Goal: Task Accomplishment & Management: Complete application form

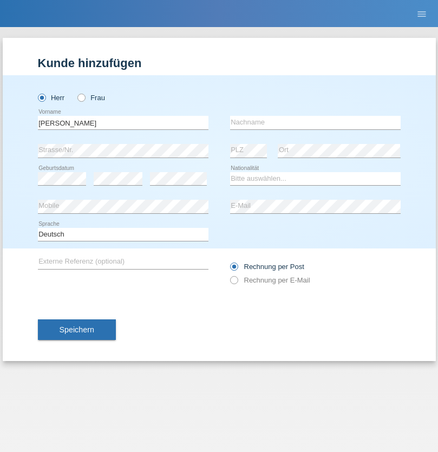
type input "Jonathan"
click at [315, 122] on input "text" at bounding box center [315, 123] width 170 height 14
type input "Bezzola"
select select "CH"
radio input "true"
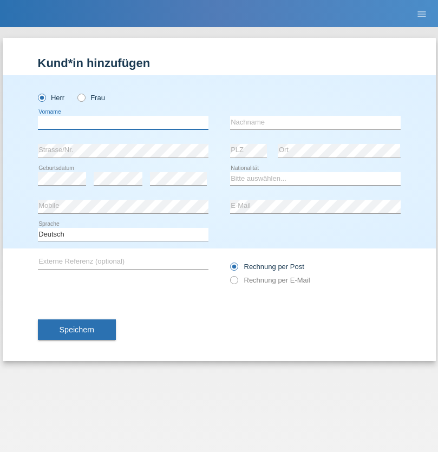
click at [123, 122] on input "text" at bounding box center [123, 123] width 170 height 14
type input "Yoan"
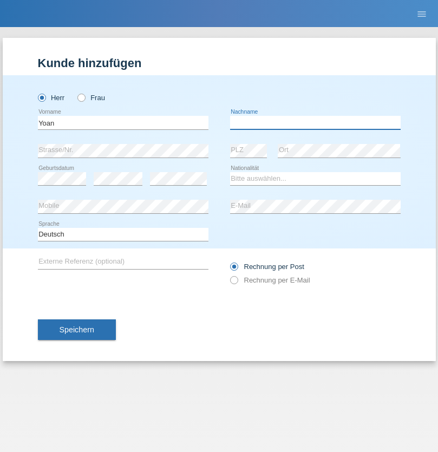
click at [315, 122] on input "text" at bounding box center [315, 123] width 170 height 14
type input "Chivatsi"
select select "CH"
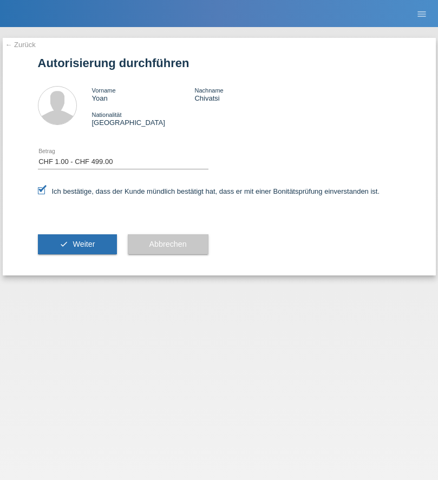
select select "1"
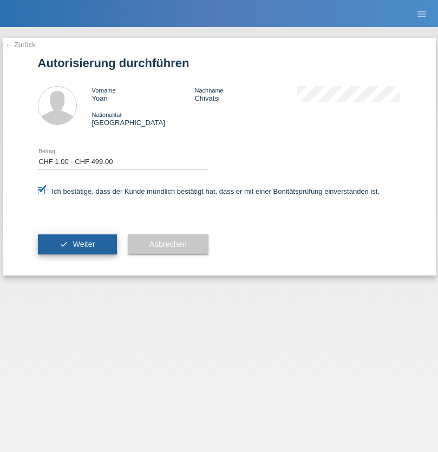
click at [77, 244] on span "Weiter" at bounding box center [84, 244] width 22 height 9
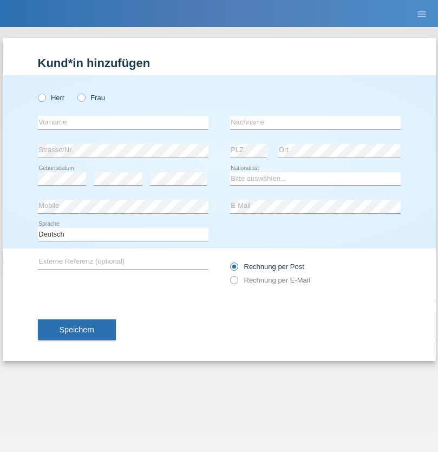
radio input "true"
click at [123, 122] on input "text" at bounding box center [123, 123] width 170 height 14
type input "Şeymanur"
click at [315, 122] on input "text" at bounding box center [315, 123] width 170 height 14
type input "Aydin"
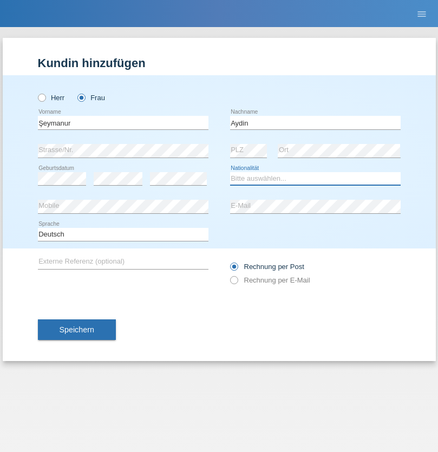
select select "TR"
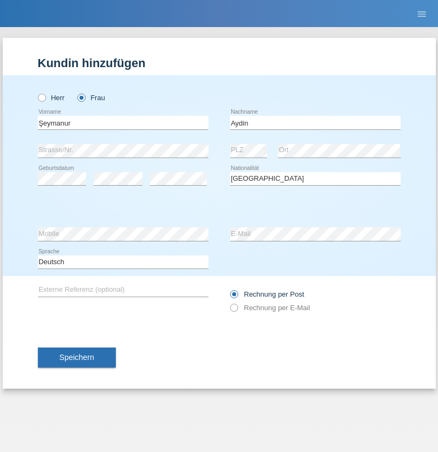
select select "C"
select select "28"
select select "10"
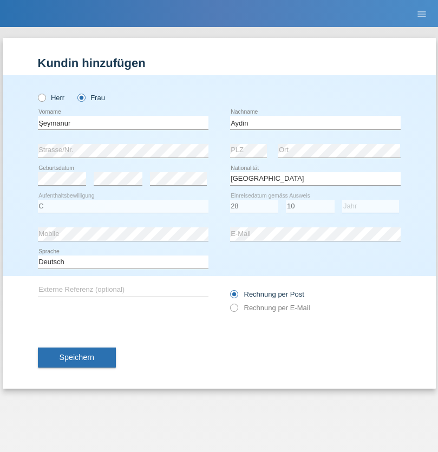
select select "2014"
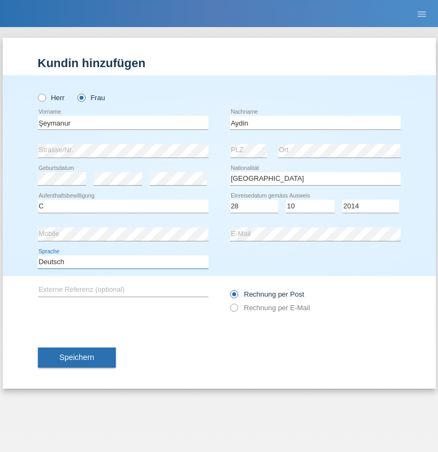
select select "en"
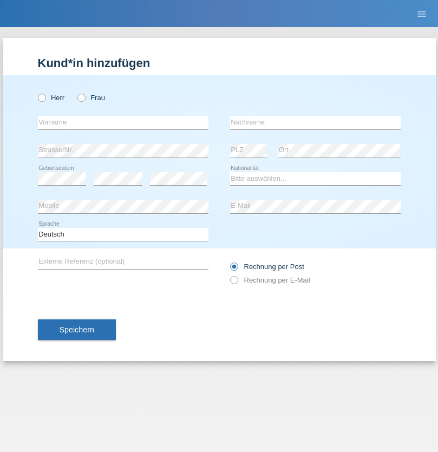
radio input "true"
click at [123, 122] on input "text" at bounding box center [123, 123] width 170 height 14
type input "Nikola"
click at [315, 122] on input "text" at bounding box center [315, 123] width 170 height 14
type input "Kolev"
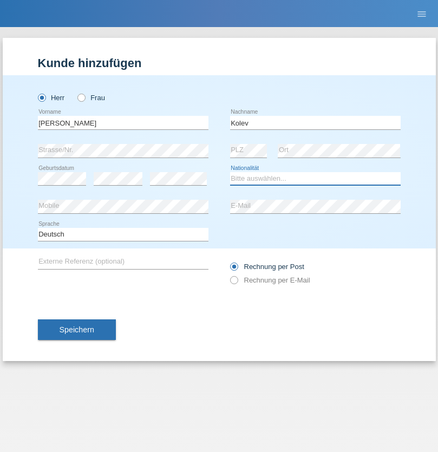
select select "MK"
select select "C"
select select "31"
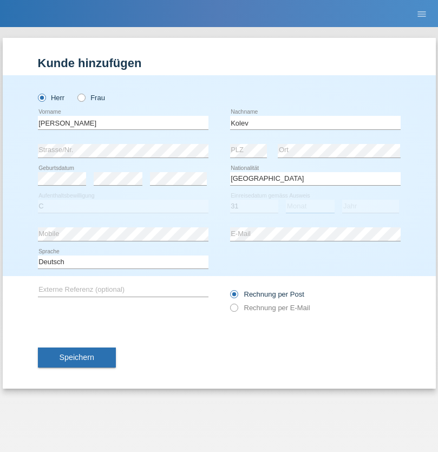
select select "10"
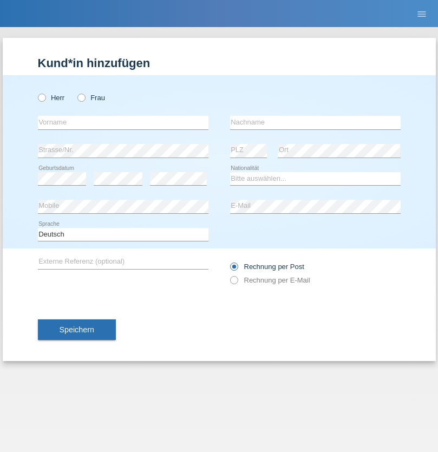
radio input "true"
click at [123, 122] on input "text" at bounding box center [123, 123] width 170 height 14
type input "[PERSON_NAME]"
click at [315, 122] on input "text" at bounding box center [315, 123] width 170 height 14
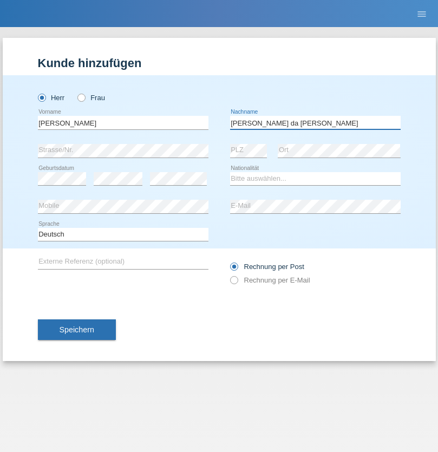
type input "[PERSON_NAME] da [PERSON_NAME]"
select select "PT"
select select "C"
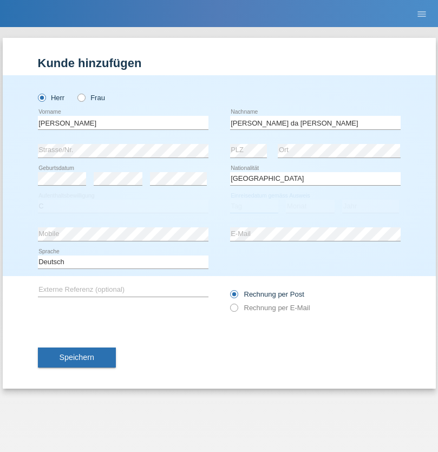
select select "07"
select select "04"
select select "1992"
